Goal: Transaction & Acquisition: Purchase product/service

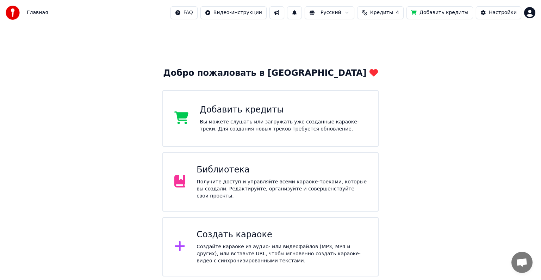
click at [347, 256] on div "Создайте караоке из аудио- или видеофайлов (MP3, MP4 и других), или вставьте UR…" at bounding box center [282, 253] width 170 height 21
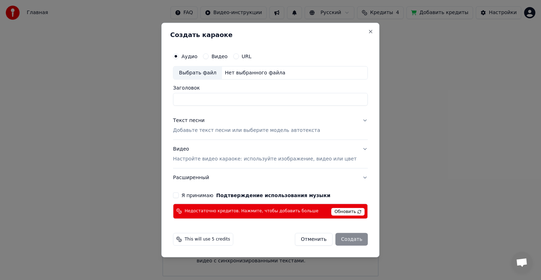
click at [350, 209] on span "Обновить" at bounding box center [348, 212] width 33 height 8
click at [351, 212] on span "Обновить" at bounding box center [348, 212] width 33 height 8
click at [307, 239] on button "Отменить" at bounding box center [314, 239] width 38 height 13
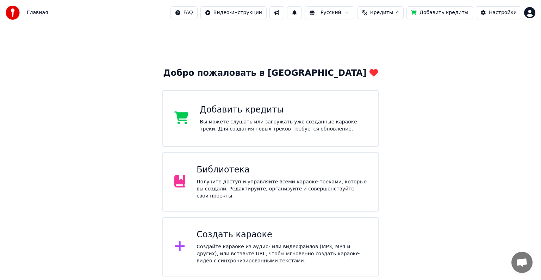
click at [293, 137] on div "Добавить кредиты Вы можете слушать или загружать уже созданные караоке-треки. Д…" at bounding box center [271, 118] width 216 height 56
click at [385, 13] on span "Кредиты" at bounding box center [382, 12] width 23 height 7
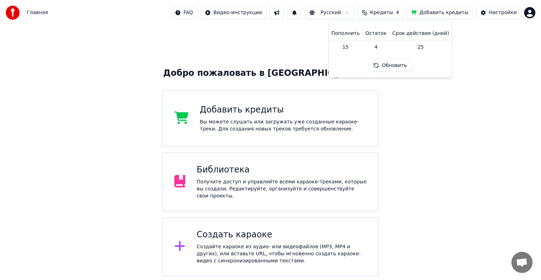
click at [393, 66] on button "Обновить" at bounding box center [390, 65] width 43 height 13
click at [447, 14] on button "Добавить кредиты" at bounding box center [440, 12] width 67 height 13
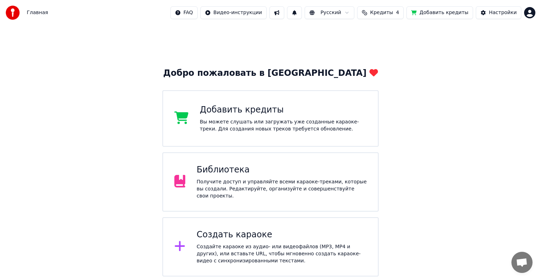
click at [403, 16] on button "Кредиты 4" at bounding box center [380, 12] width 47 height 13
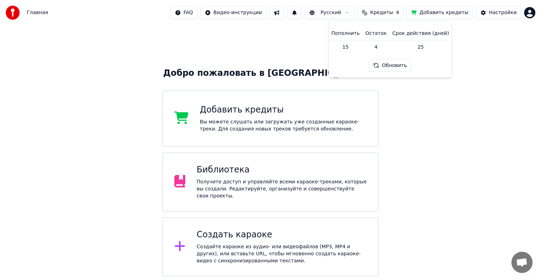
click at [478, 66] on div "Добро пожаловать в Youka Добавить кредиты Вы можете слушать или загружать уже с…" at bounding box center [270, 150] width 541 height 251
